Goal: Task Accomplishment & Management: Complete application form

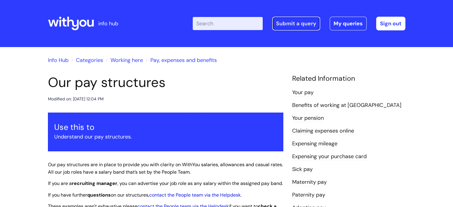
click at [294, 24] on link "Submit a query" at bounding box center [296, 24] width 48 height 14
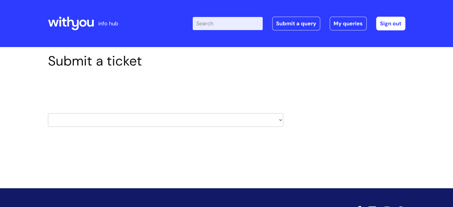
click at [117, 119] on select "HR / People IT and Support Clinical Drug Alerts Finance Accounts Data Support T…" at bounding box center [165, 120] width 235 height 14
select select "it_and_support"
click at [48, 113] on select "HR / People IT and Support Clinical Drug Alerts Finance Accounts Data Support T…" at bounding box center [165, 120] width 235 height 14
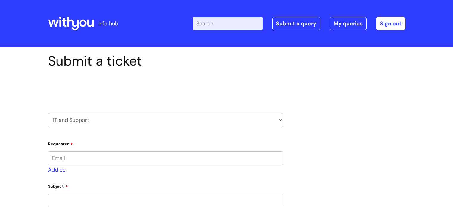
type input "victoria.bowdler@wearewithyou.org.uk"
select select "80004286540"
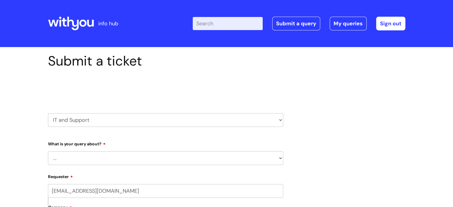
click at [109, 158] on select "... Mobile Phone Reset & MFA Accounts, Starters and Leavers IT Hardware issue I…" at bounding box center [165, 158] width 235 height 14
click at [157, 120] on select "HR / People IT and Support Clinical Drug Alerts Finance Accounts Data Support T…" at bounding box center [165, 120] width 235 height 14
select select "systems"
click at [48, 113] on select "HR / People IT and Support Clinical Drug Alerts Finance Accounts Data Support T…" at bounding box center [165, 120] width 235 height 14
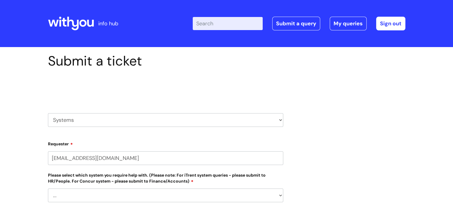
select select "80004286540"
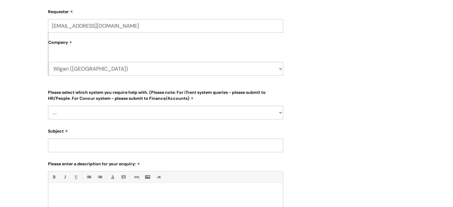
scroll to position [138, 0]
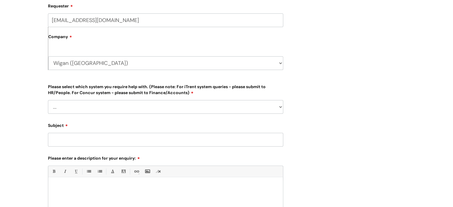
click at [243, 106] on select "... Ulysses Helpdesk Monday.com Nebula fault ILLY CarePath fault Halo fault E-c…" at bounding box center [165, 107] width 235 height 14
select select "Something else"
click at [48, 100] on select "... Ulysses Helpdesk Monday.com Nebula fault ILLY CarePath fault Halo fault E-c…" at bounding box center [165, 107] width 235 height 14
click at [117, 142] on input "Subject" at bounding box center [165, 140] width 235 height 14
paste input "397281"
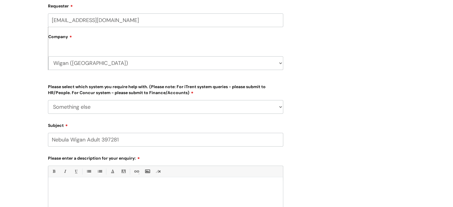
type input "Nebula Wigan Adult 397281"
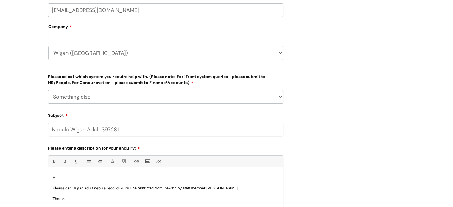
scroll to position [153, 0]
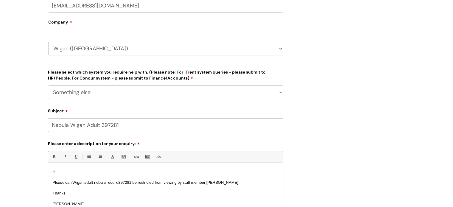
click at [239, 179] on p at bounding box center [166, 177] width 226 height 5
click at [235, 183] on p "Please can Wigan adult nebula record 397281 be restricted from viewing by staff…" at bounding box center [166, 182] width 226 height 5
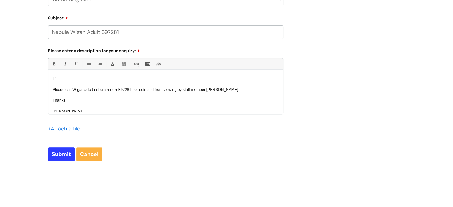
scroll to position [247, 0]
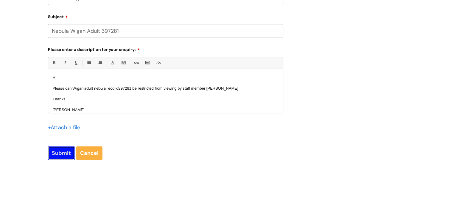
click at [60, 153] on input "Submit" at bounding box center [61, 153] width 27 height 14
type input "Please Wait..."
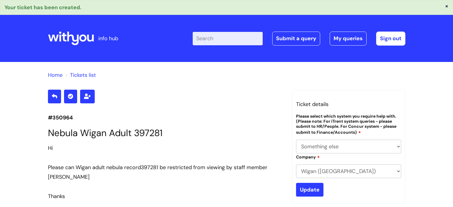
select select "Something else"
